Goal: Find specific page/section: Find specific page/section

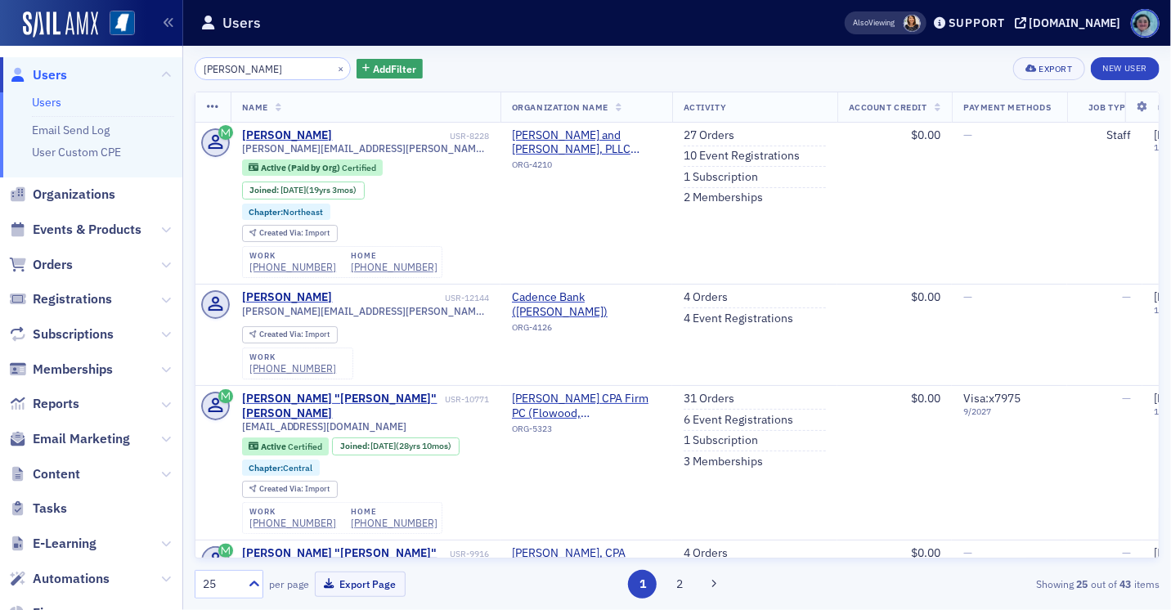
type input "[PERSON_NAME]"
click at [4, 234] on span "Events & Products" at bounding box center [91, 230] width 182 height 35
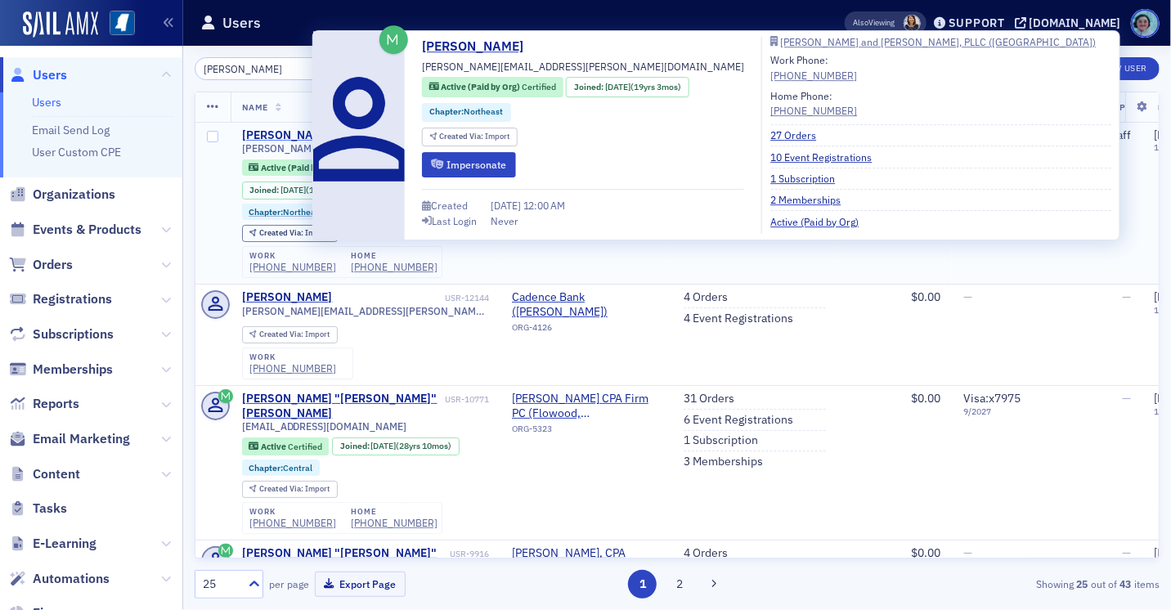
click at [253, 134] on div "[PERSON_NAME]" at bounding box center [287, 135] width 91 height 15
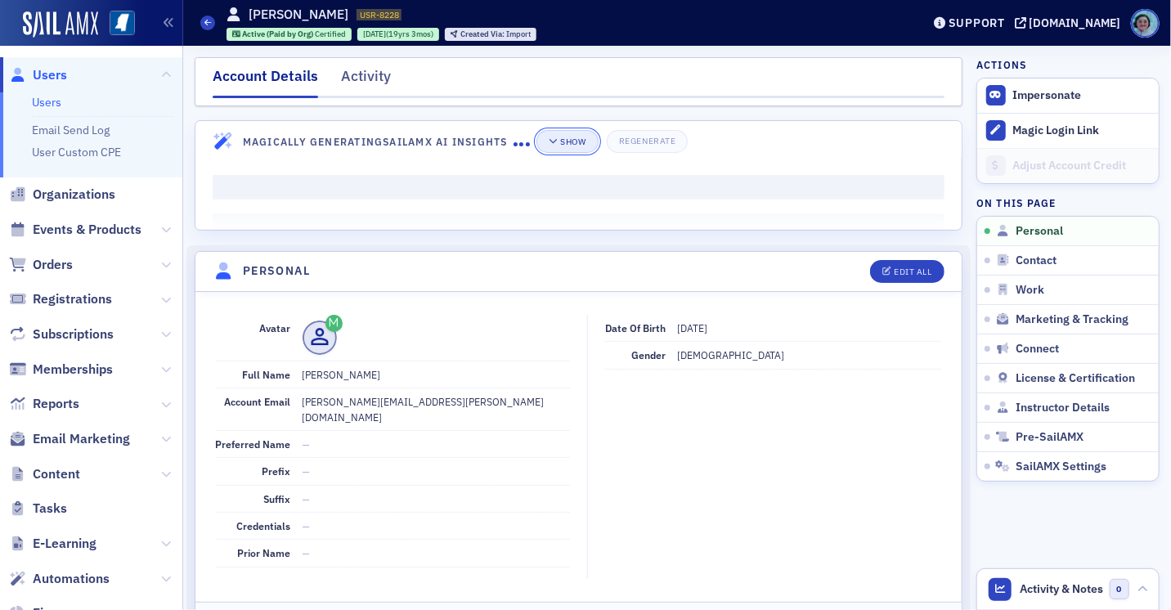
click at [556, 151] on button "Show" at bounding box center [567, 141] width 61 height 23
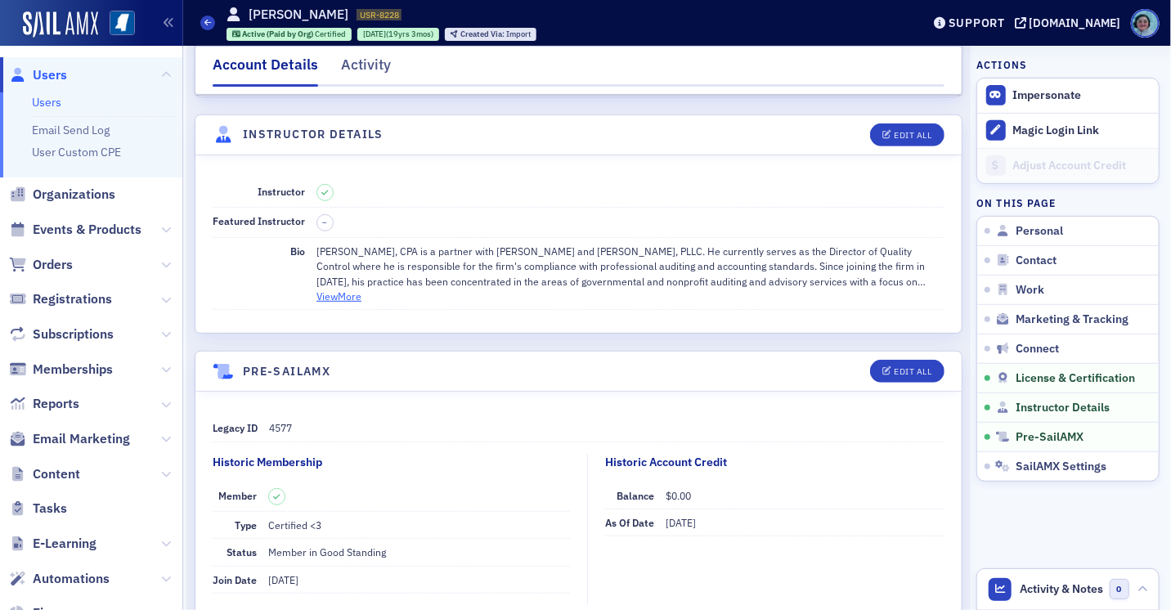
click at [353, 289] on button "View More" at bounding box center [339, 296] width 45 height 15
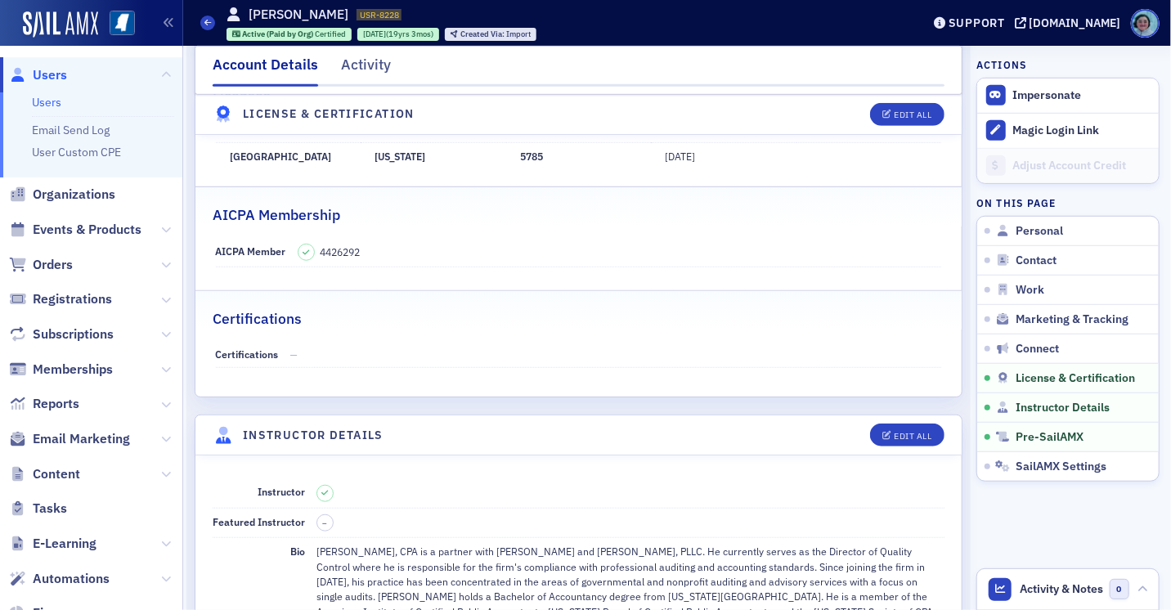
scroll to position [3837, 0]
